Goal: Register for event/course

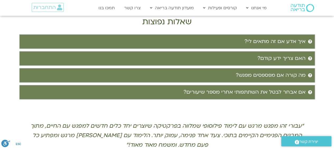
scroll to position [1183, 0]
click at [177, 122] on div "“עבורי זהו מפגש מרגש עם לימוד פילוסופי שמלווה בפרקטיקה שיוצרים יחד כלים חדשים ל…" at bounding box center [167, 144] width 276 height 45
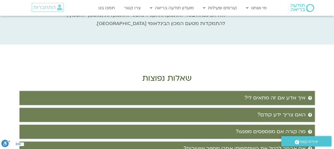
scroll to position [1124, 0]
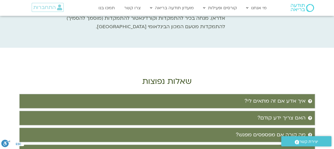
click at [242, 94] on summary "איך אדע אם זה מתאים לי?" at bounding box center [167, 101] width 296 height 15
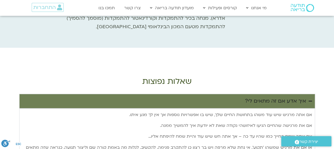
click at [242, 94] on summary "איך אדע אם זה מתאים לי?" at bounding box center [167, 101] width 296 height 15
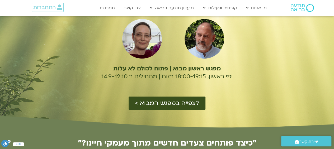
scroll to position [0, 0]
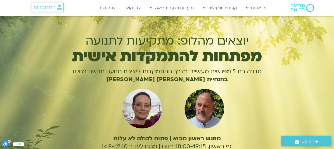
click at [52, 4] on span "התחברות" at bounding box center [44, 7] width 22 height 6
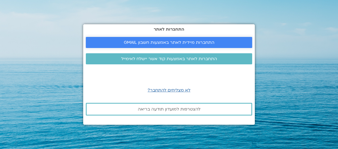
click at [145, 42] on span "התחברות מיידית לאתר באמצעות חשבון GMAIL" at bounding box center [169, 42] width 91 height 5
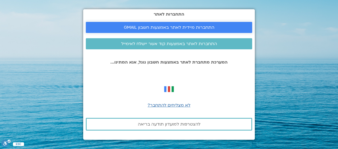
click at [189, 22] on link "התחברות מיידית לאתר באמצעות חשבון GMAIL" at bounding box center [169, 27] width 166 height 11
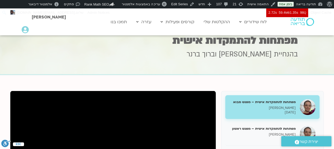
scroll to position [49, 0]
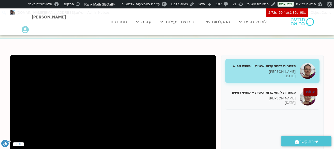
click at [273, 96] on p "[PERSON_NAME]" at bounding box center [262, 98] width 67 height 4
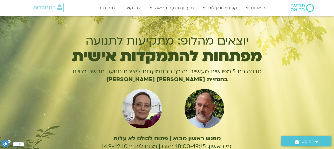
scroll to position [106, 0]
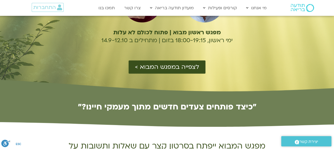
click at [239, 59] on div "יוצאים מהלופ: מתקיעות לתנועה מפתחות להתמקדות אישית סדרה בת 5 מפגשים מעשיים בדרך…" at bounding box center [167, 1] width 229 height 146
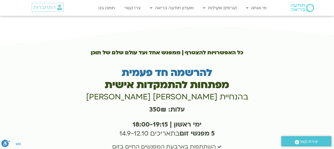
scroll to position [1352, 0]
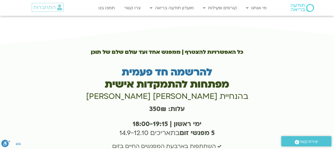
click at [213, 105] on h3 "עלות: 350₪" at bounding box center [167, 109] width 252 height 9
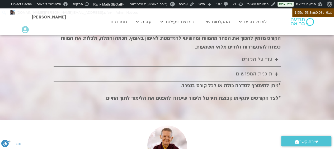
scroll to position [992, 0]
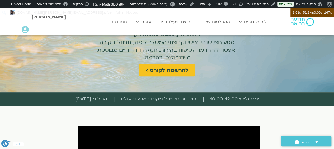
scroll to position [67, 0]
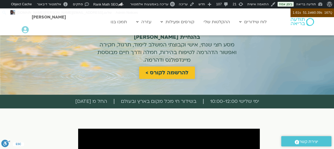
click at [179, 74] on span "להרשמה לקורס >" at bounding box center [167, 73] width 43 height 6
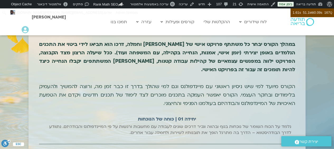
scroll to position [573, 0]
click at [225, 85] on div "הקורס מחולק ל-4 יחידות תוכן בהנחיית אלה טולנאי ומגוון מורים אורחים. כל מפגש יכל…" at bounding box center [167, 53] width 256 height 110
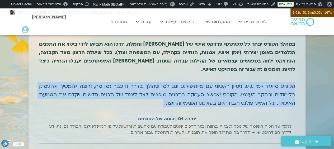
click at [225, 85] on div "הקורס מחולק ל-4 יחידות תוכן בהנחיית אלה טולנאי ומגוון מורים אורחים. כל מפגש יכל…" at bounding box center [167, 53] width 256 height 110
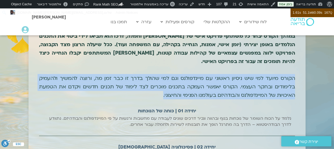
scroll to position [582, 0]
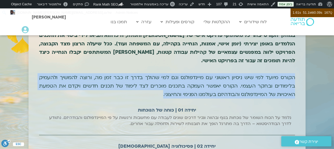
click at [306, 22] on img at bounding box center [302, 22] width 23 height 8
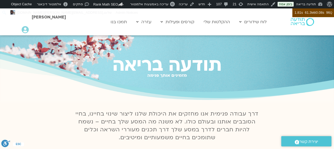
click at [198, 43] on link "הרשמה לקורסים" at bounding box center [187, 45] width 58 height 12
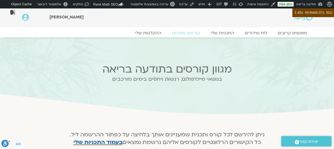
click at [309, 20] on img at bounding box center [304, 17] width 18 height 6
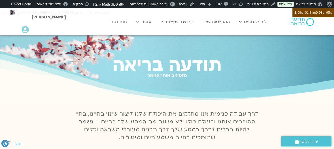
click at [300, 24] on img at bounding box center [302, 22] width 23 height 8
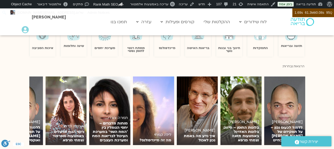
scroll to position [360, 0]
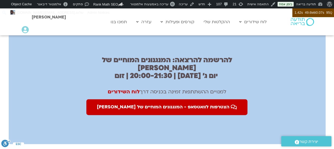
scroll to position [308, 0]
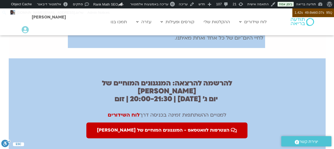
click at [307, 25] on img at bounding box center [302, 22] width 23 height 8
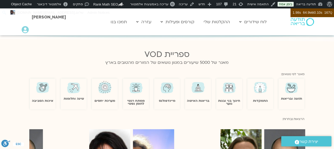
scroll to position [299, 0]
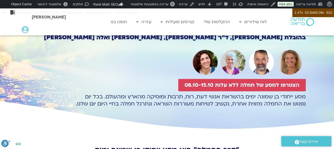
scroll to position [76, 0]
